Goal: Information Seeking & Learning: Learn about a topic

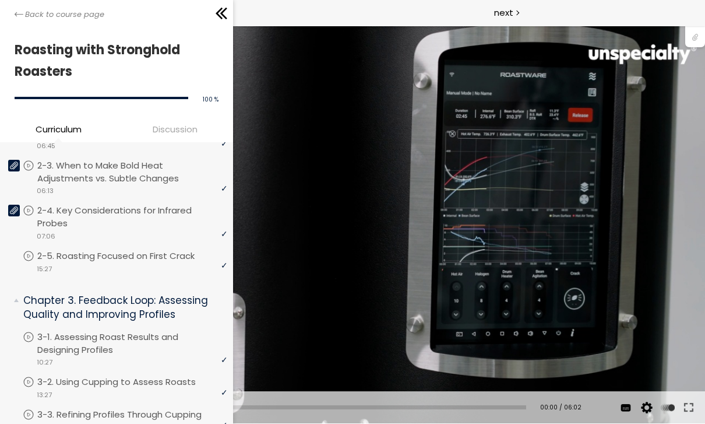
click at [13, 19] on div "Back to course page" at bounding box center [116, 13] width 233 height 26
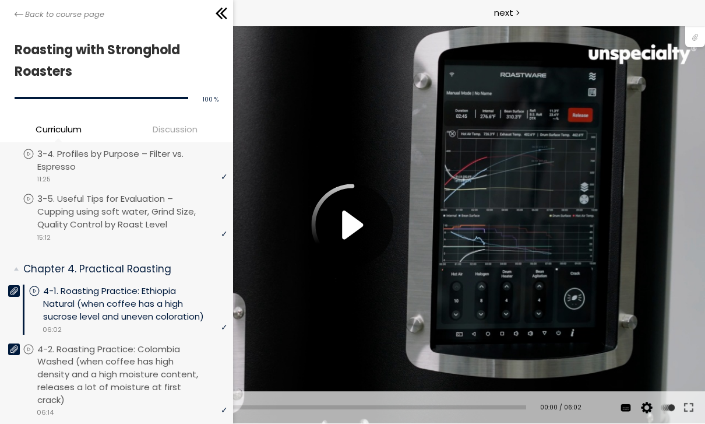
scroll to position [711, 0]
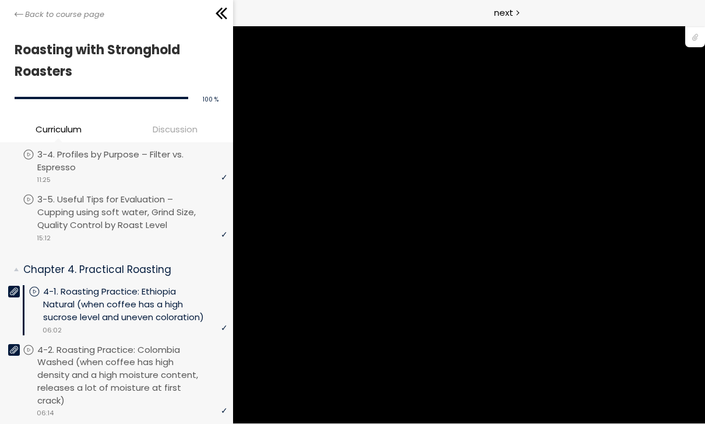
click at [137, 287] on p "4-1. Roasting Practice: Ethiopia Natural (when coffee has a high sucrose level …" at bounding box center [135, 304] width 184 height 38
click at [122, 285] on p "4-1. Roasting Practice: Ethiopia Natural (when coffee has a high sucrose level …" at bounding box center [135, 304] width 184 height 38
click at [110, 291] on p "4-1. Roasting Practice: Ethiopia Natural (when coffee has a high sucrose level …" at bounding box center [135, 304] width 184 height 38
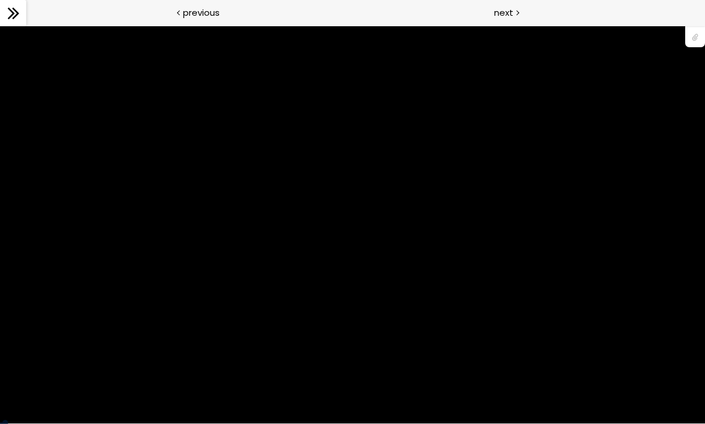
click at [233, 13] on div "previous" at bounding box center [176, 13] width 353 height 26
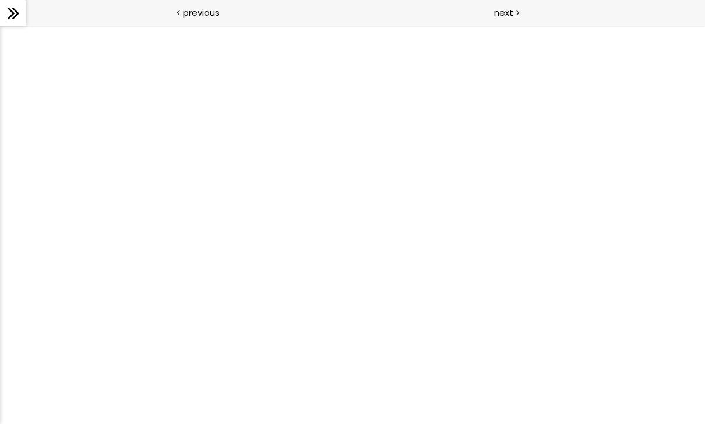
click at [640, 323] on div at bounding box center [352, 225] width 705 height 398
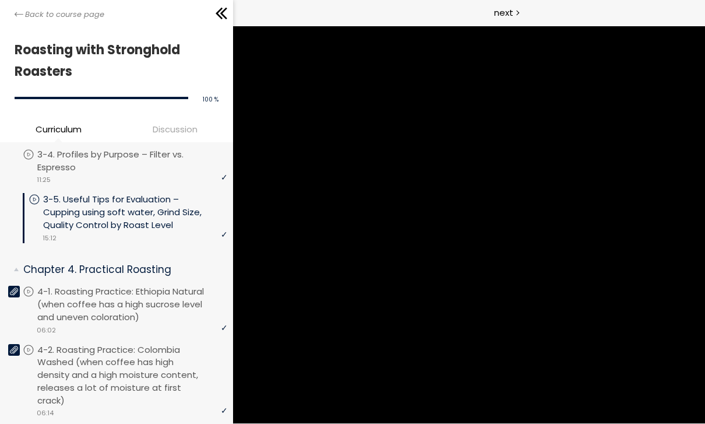
click at [12, 13] on div "Back to course page" at bounding box center [116, 13] width 233 height 26
click at [121, 290] on p "4-1. Roasting Practice: Ethiopia Natural (when coffee has a high sucrose level …" at bounding box center [132, 304] width 190 height 38
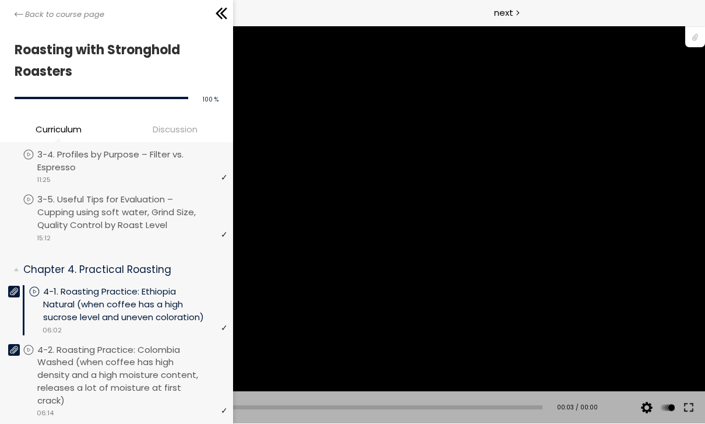
click at [220, 14] on icon at bounding box center [221, 13] width 17 height 17
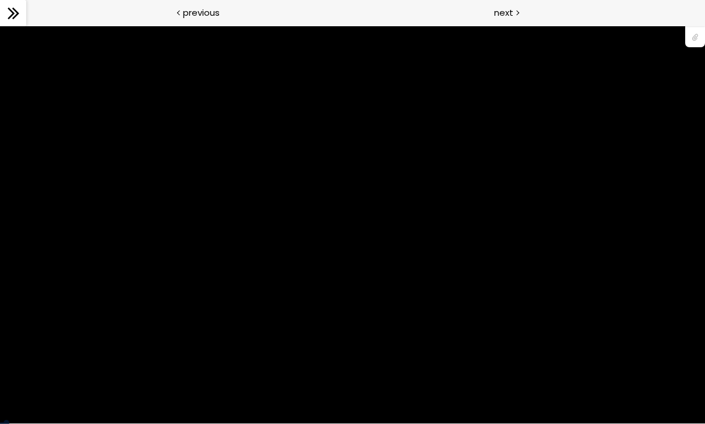
click at [693, 396] on div "You can download the roast profile image by clicking the 📎 above. * Amount of g…" at bounding box center [352, 224] width 705 height 396
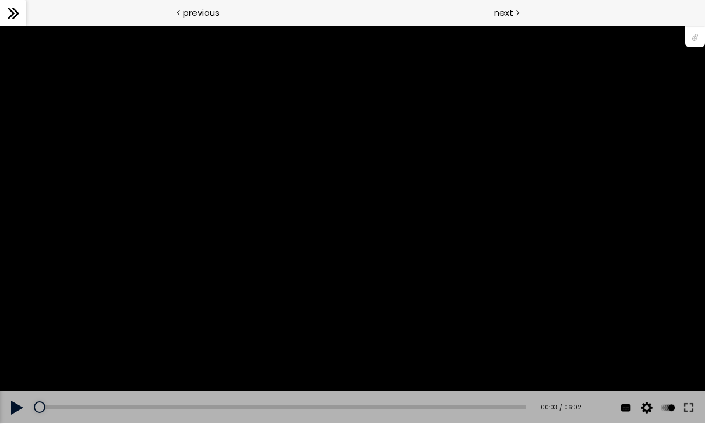
click at [697, 411] on button at bounding box center [688, 407] width 21 height 33
click at [693, 406] on button at bounding box center [688, 407] width 21 height 33
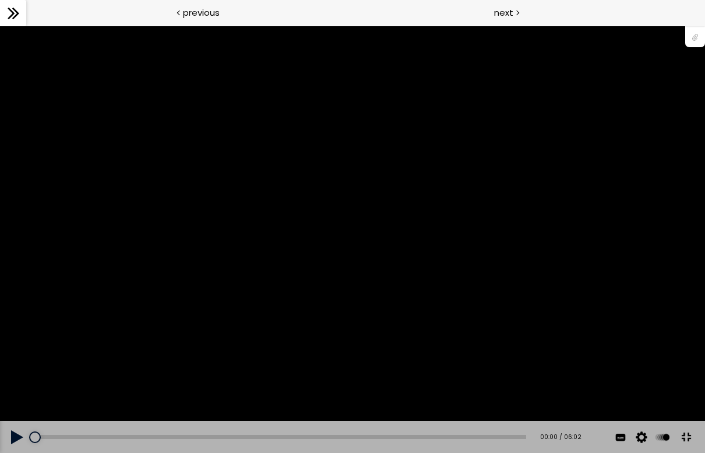
click at [6, 452] on button at bounding box center [17, 437] width 35 height 33
